Goal: Navigation & Orientation: Understand site structure

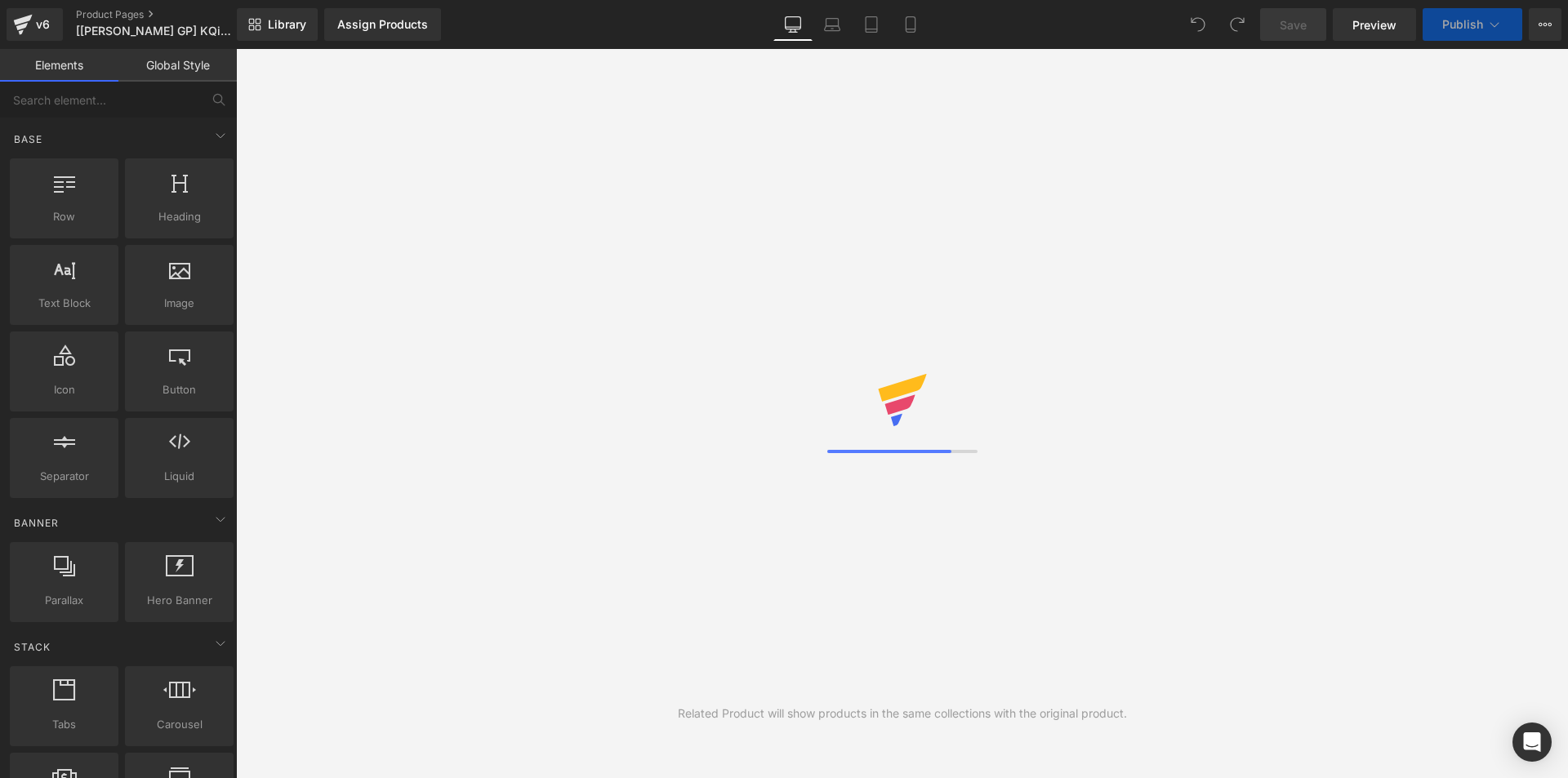
click at [910, 21] on icon at bounding box center [910, 24] width 17 height 17
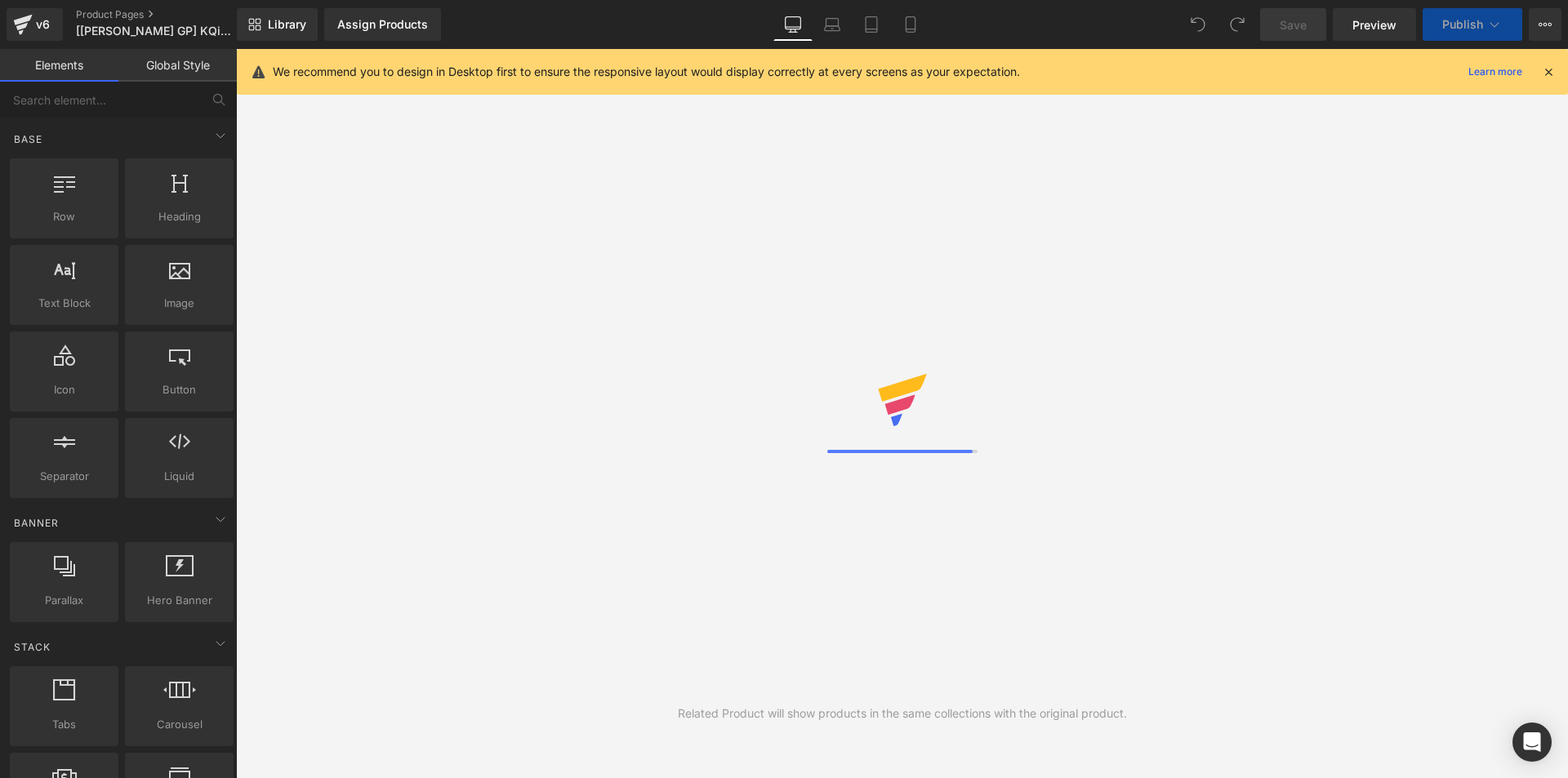
click at [1551, 70] on icon at bounding box center [1548, 71] width 15 height 15
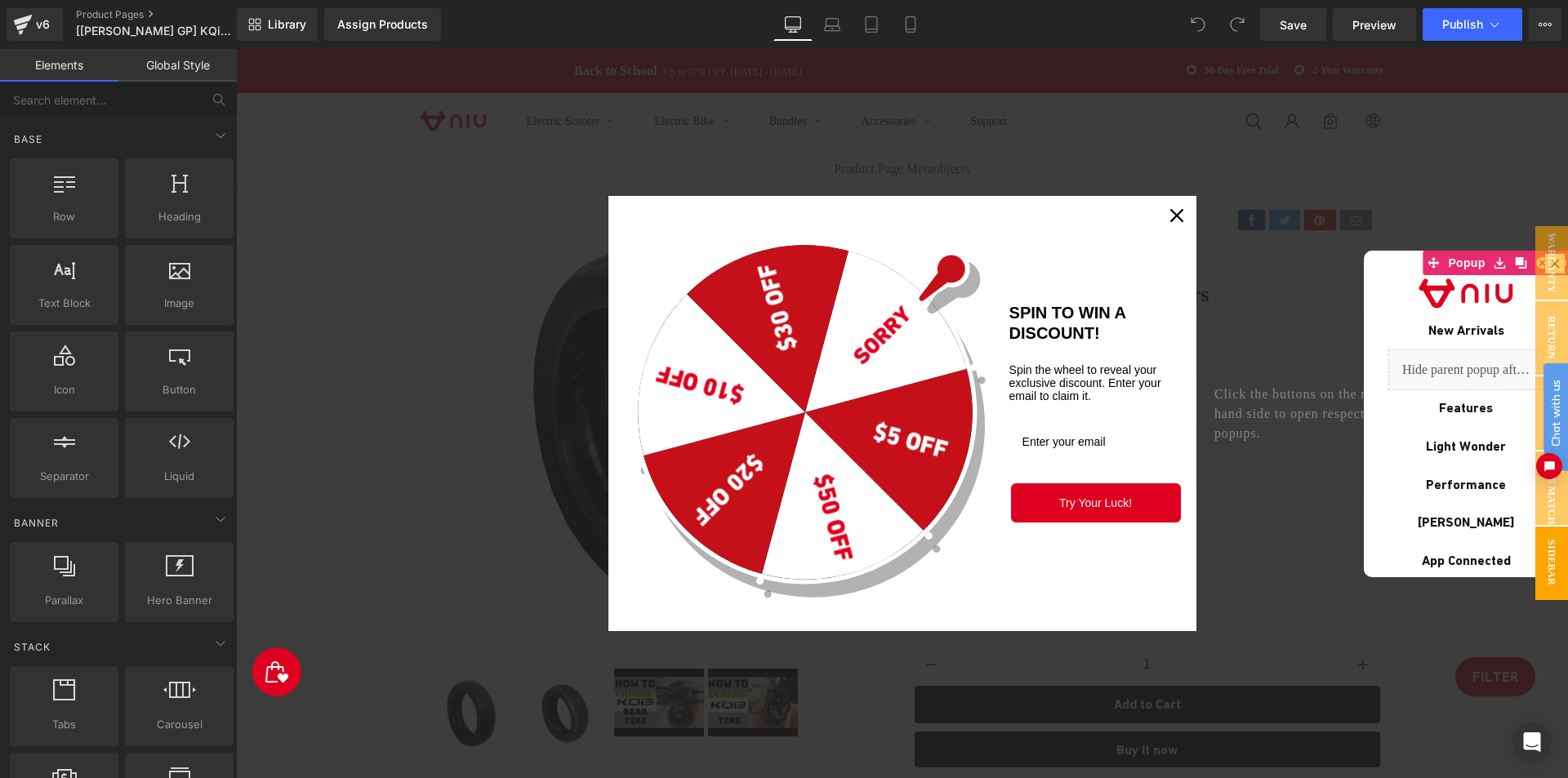
click at [1416, 173] on div "Marketing offer form" at bounding box center [901, 413] width 1331 height 729
click at [1176, 218] on icon "close icon" at bounding box center [1176, 215] width 13 height 13
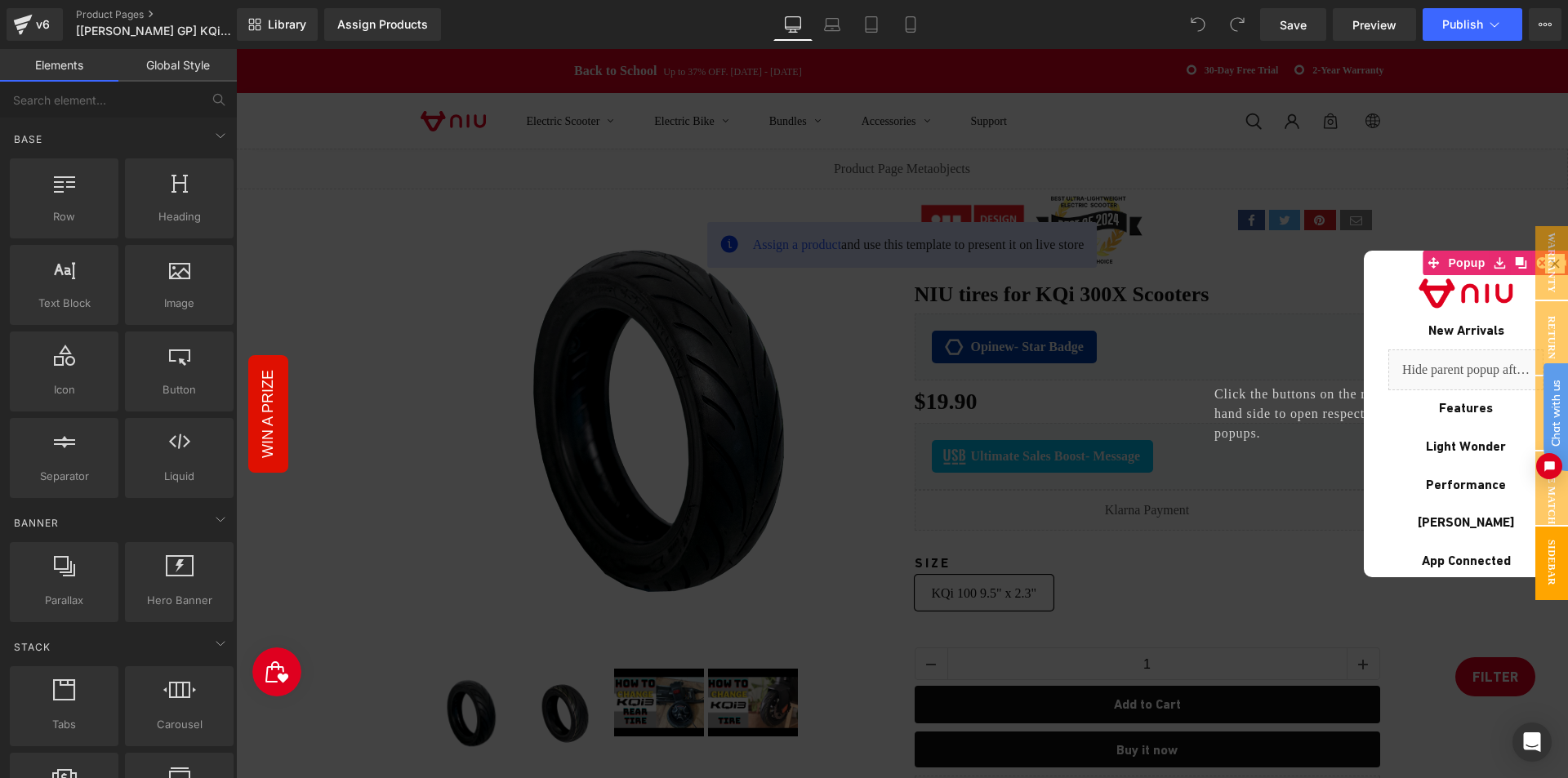
click at [1006, 253] on div at bounding box center [901, 413] width 1331 height 729
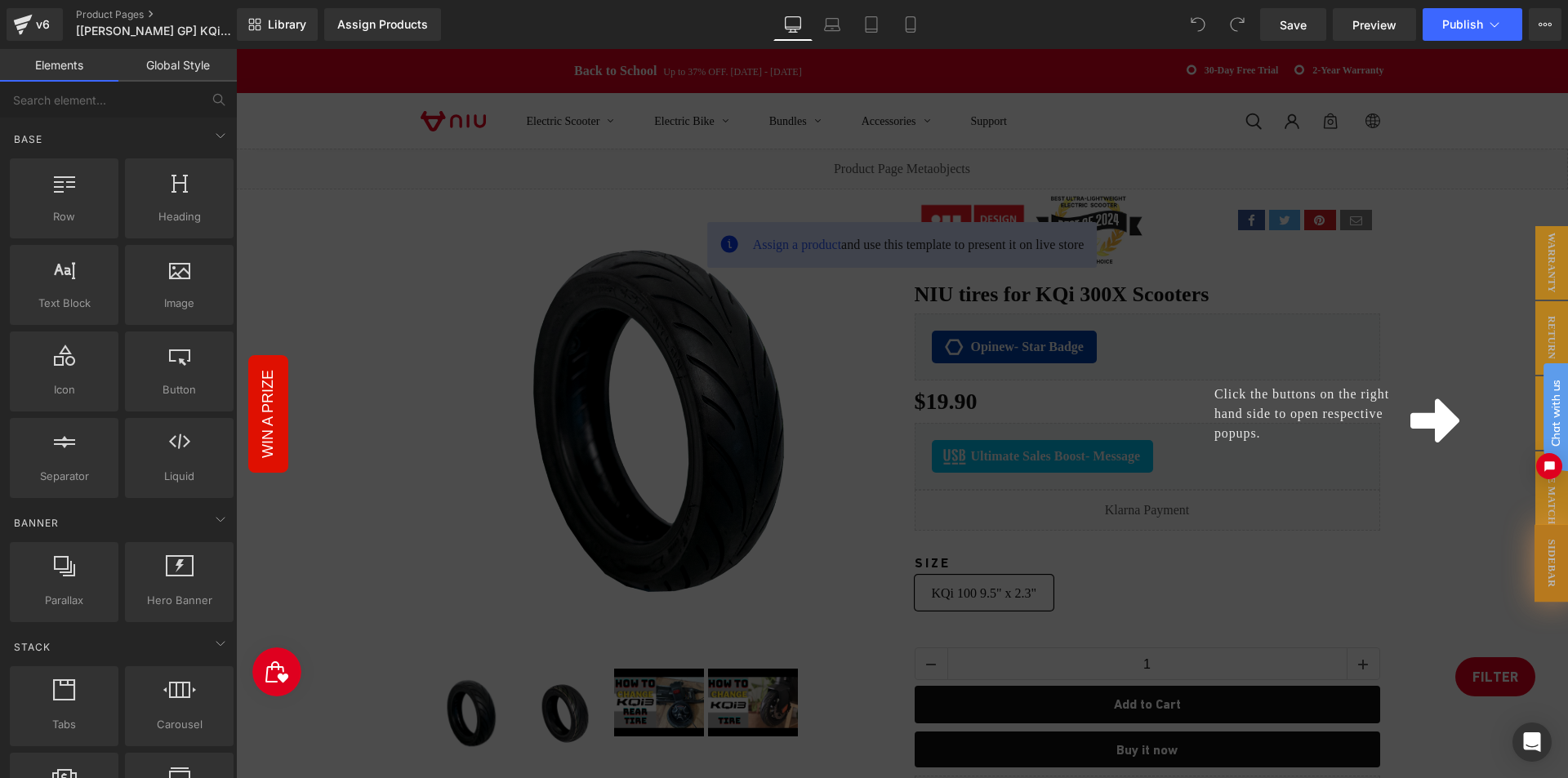
click at [1390, 305] on div "Click the buttons on the right hand side to open respective popups." at bounding box center [901, 413] width 1331 height 729
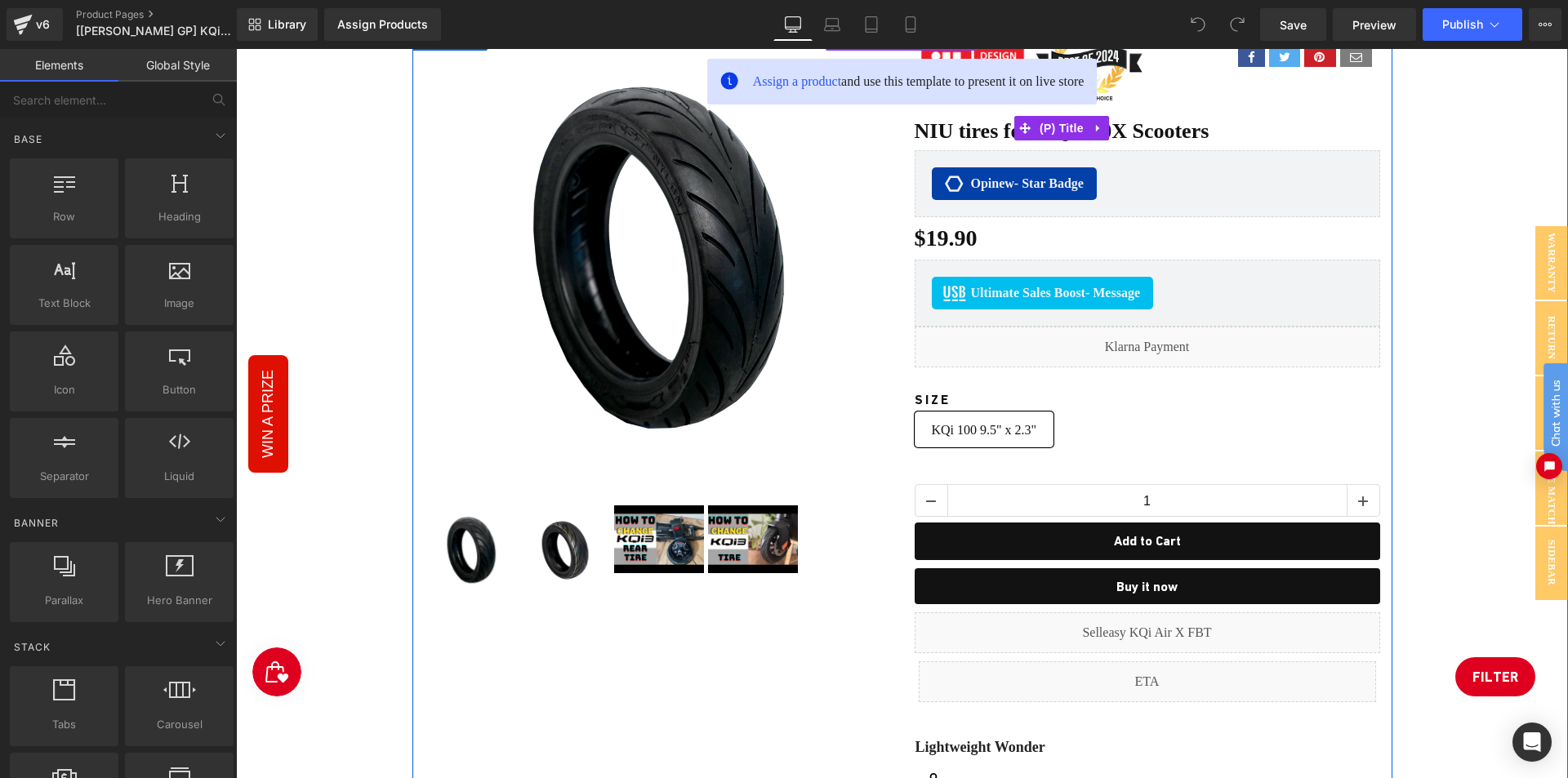
scroll to position [326, 0]
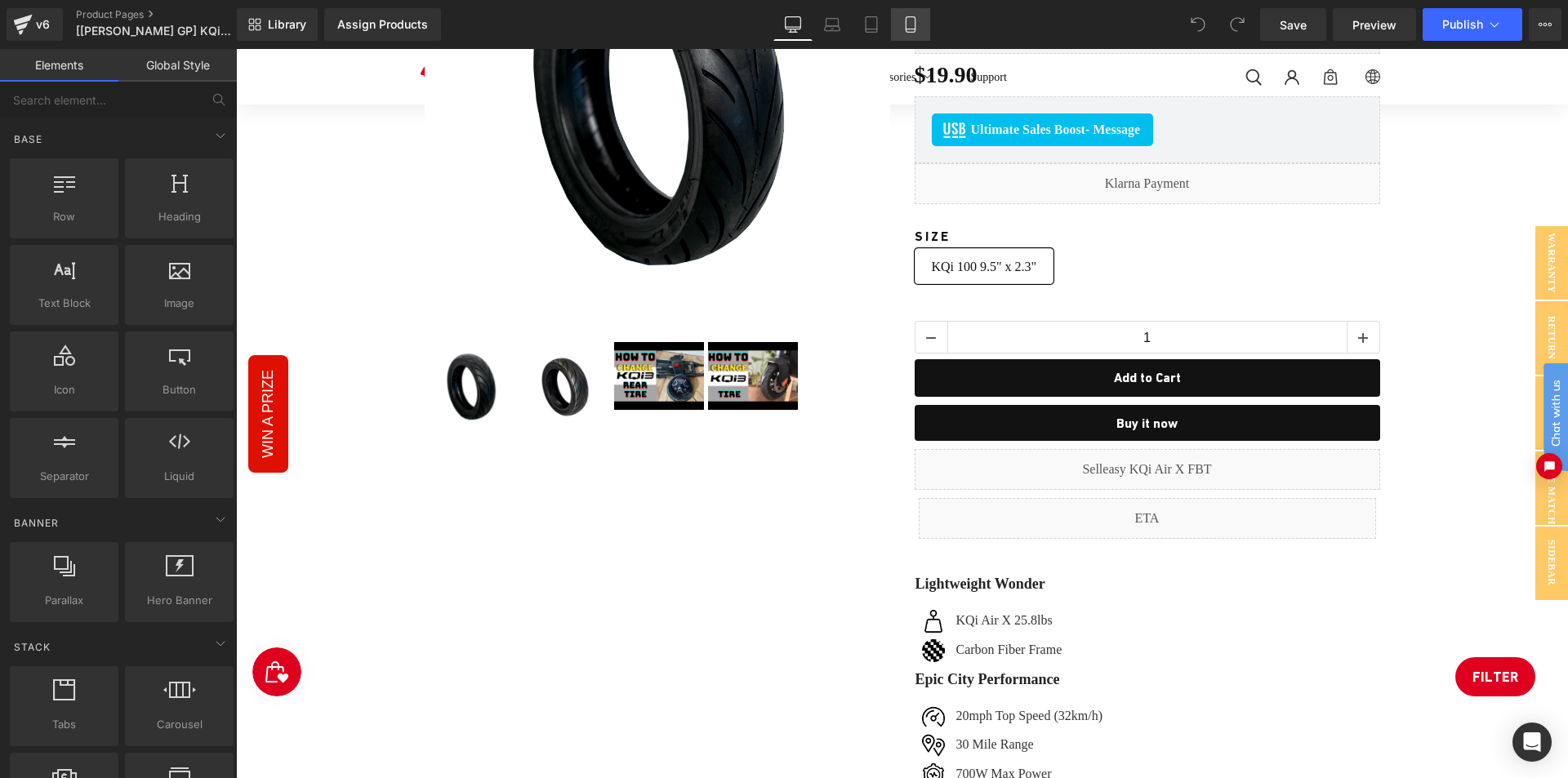
click at [915, 30] on icon at bounding box center [910, 25] width 9 height 16
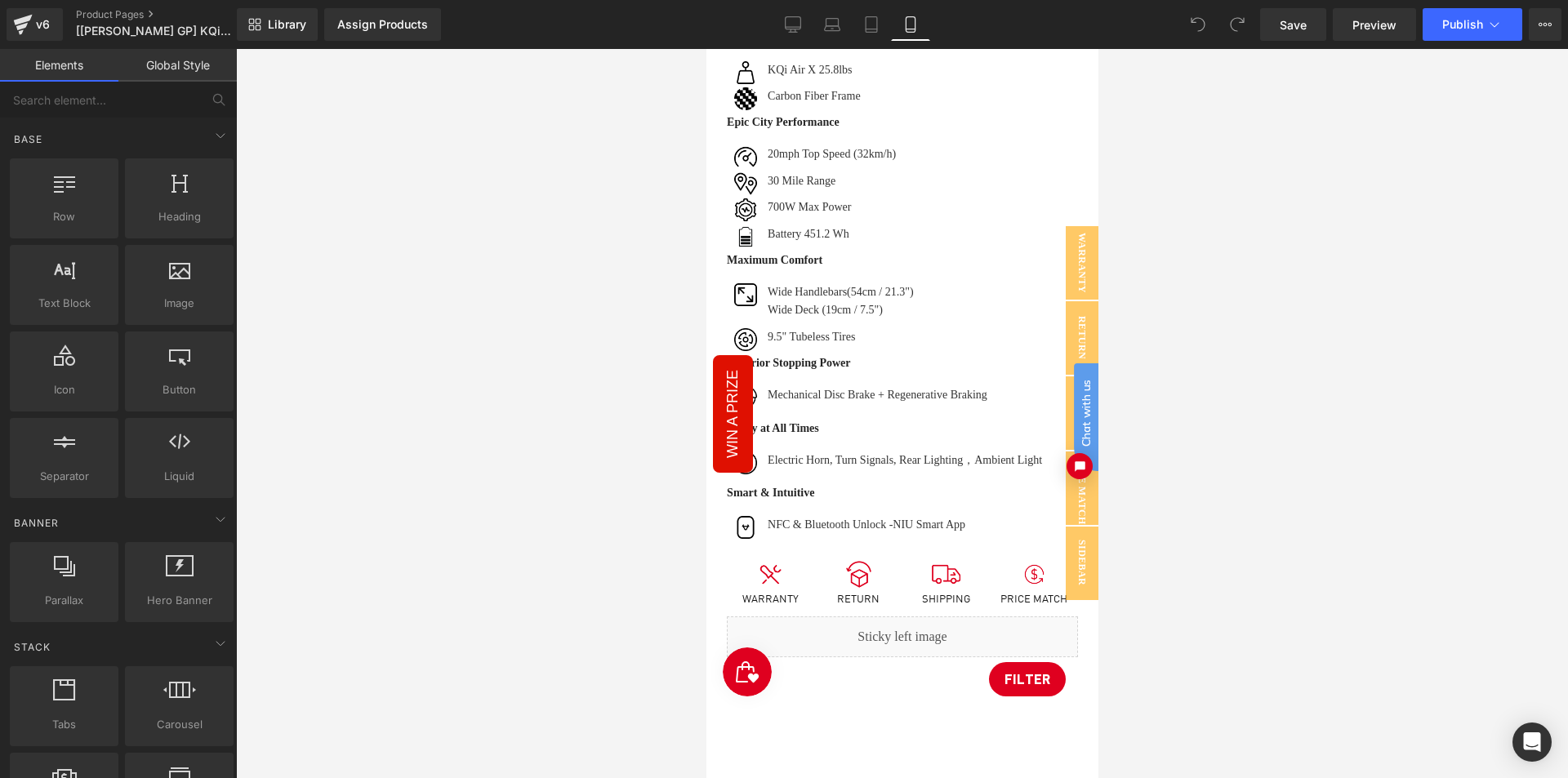
scroll to position [898, 0]
